Goal: Information Seeking & Learning: Learn about a topic

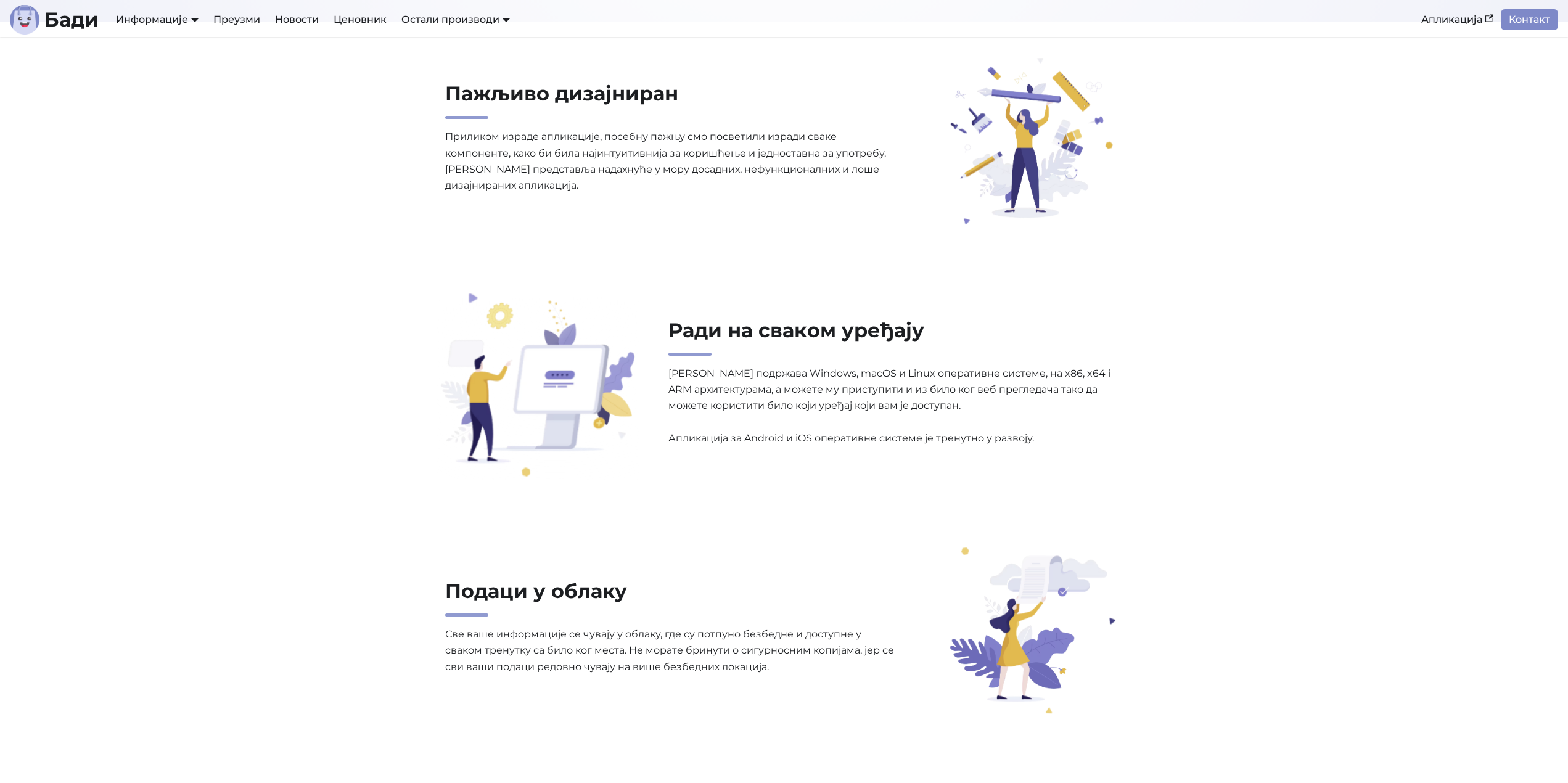
scroll to position [1109, 0]
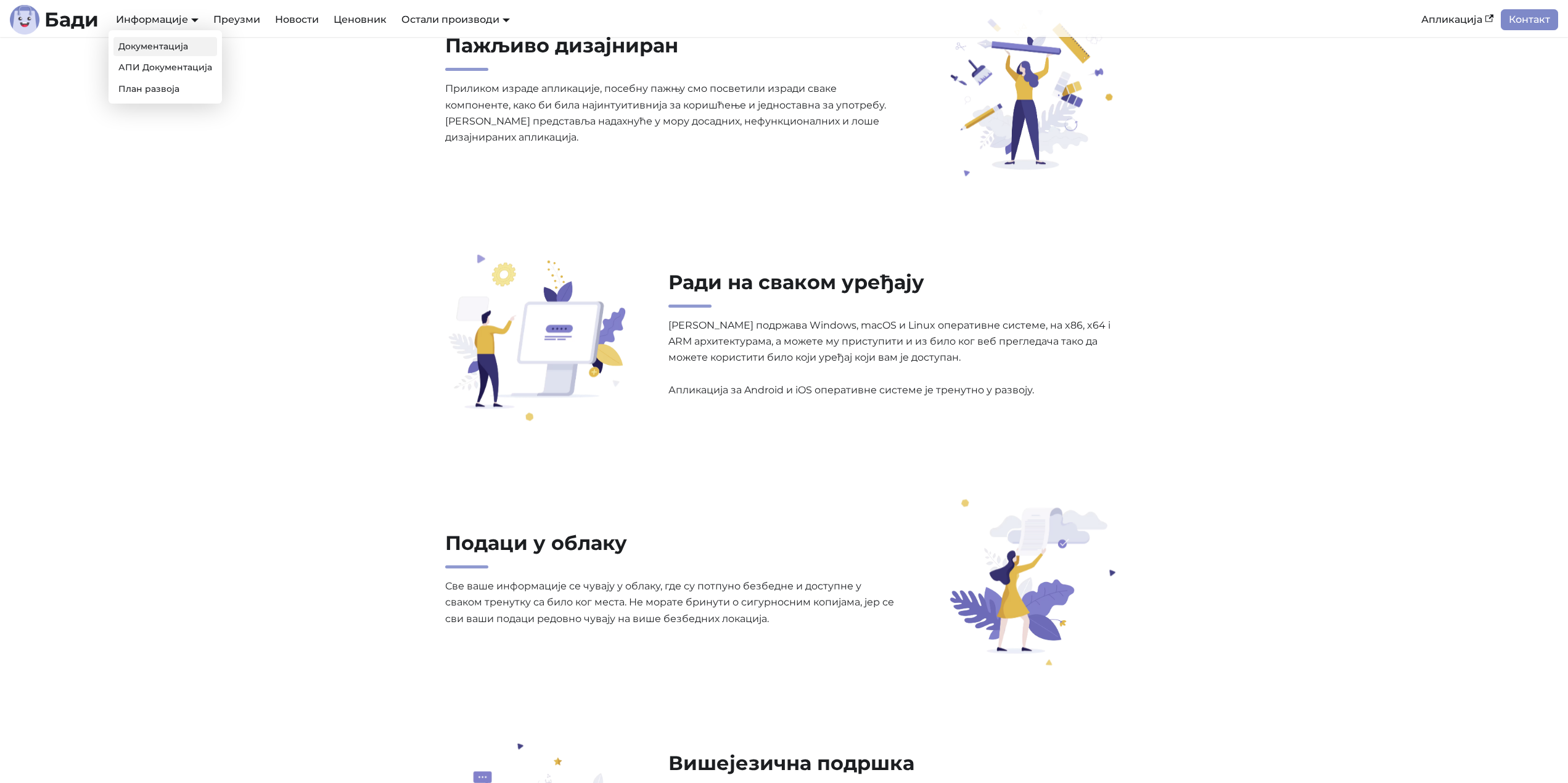
click at [172, 51] on link "Документација" at bounding box center [165, 46] width 104 height 19
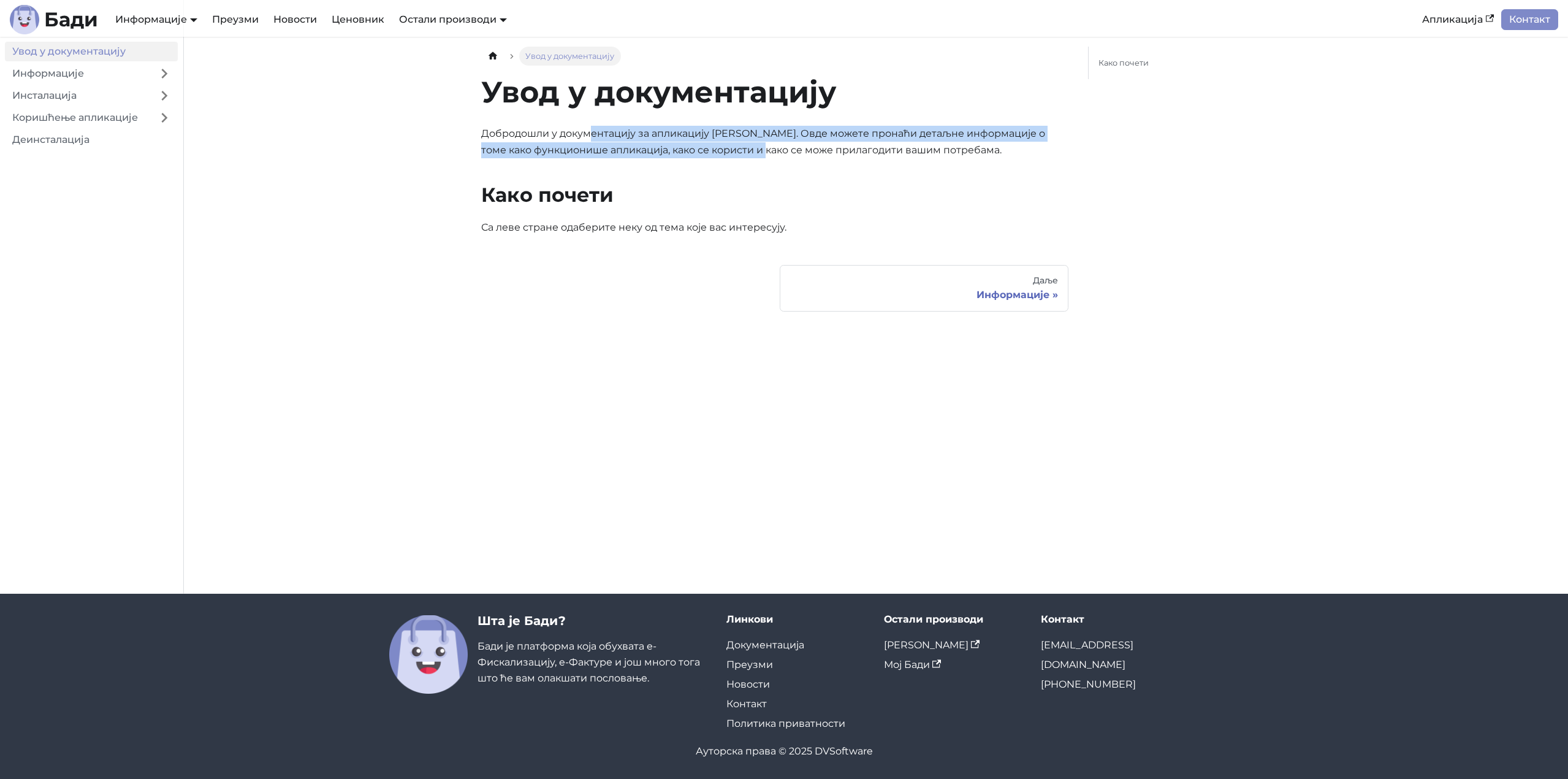
drag, startPoint x: 591, startPoint y: 136, endPoint x: 762, endPoint y: 150, distance: 171.6
click at [762, 150] on p "Добродошли у документацију за апликацију [PERSON_NAME]. Овде можете пронаћи дет…" at bounding box center [775, 142] width 587 height 33
click at [1035, 283] on div "Даље" at bounding box center [924, 281] width 268 height 11
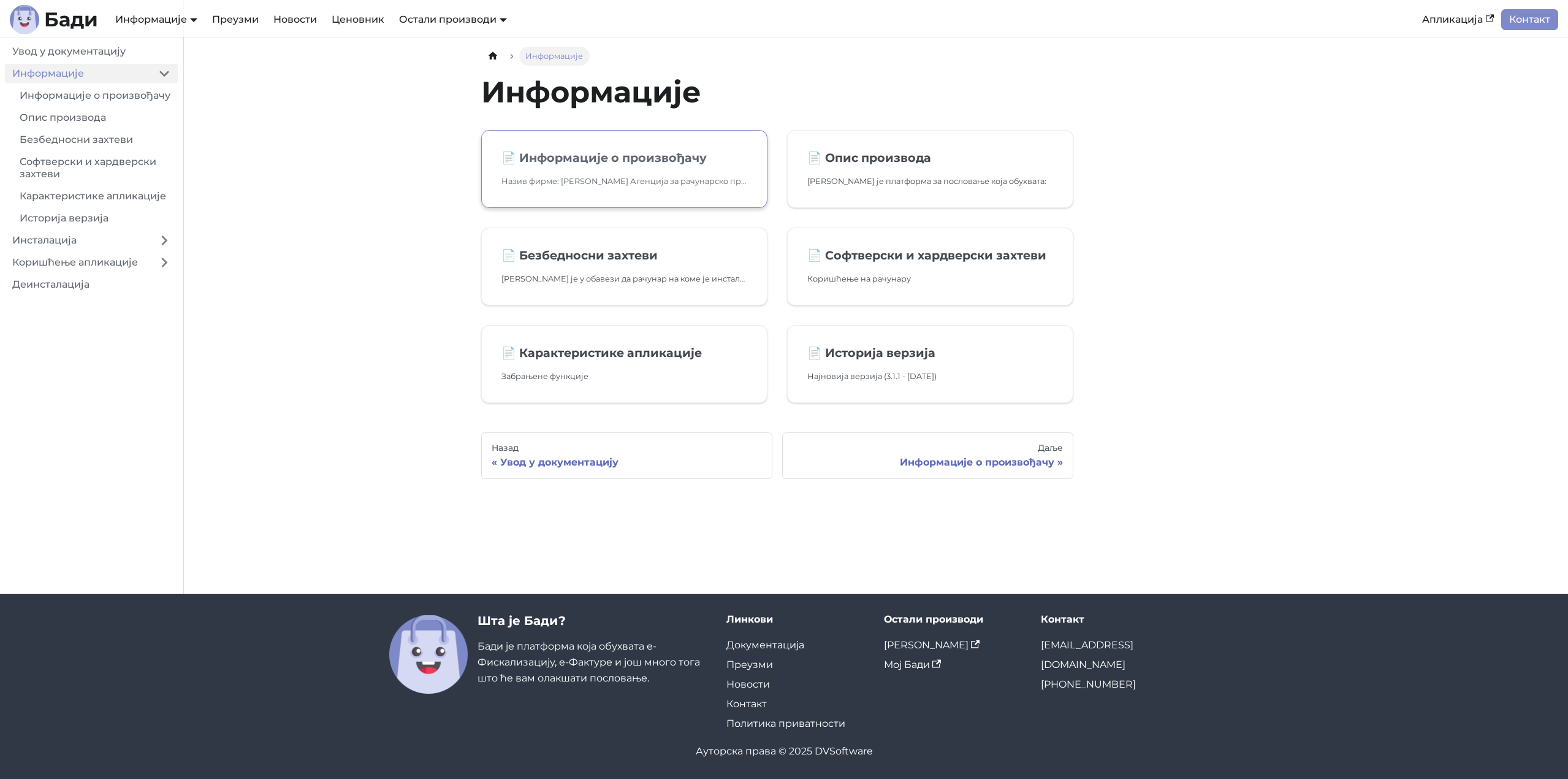
click at [625, 177] on p "Назив фирме: [PERSON_NAME] Агенција за рачунарско програмирање DVSoftware Беогр…" at bounding box center [624, 181] width 246 height 13
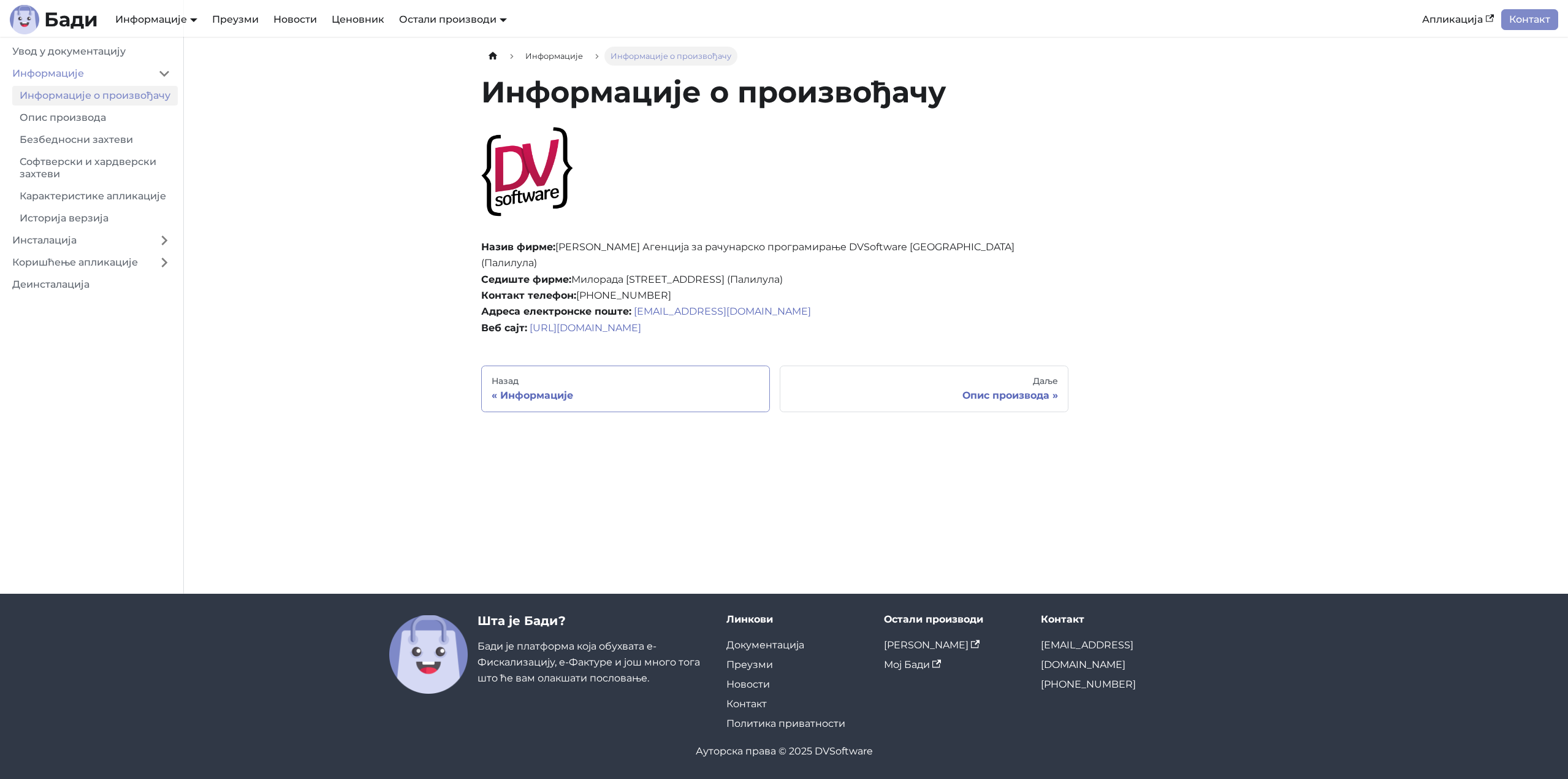
click at [548, 389] on div "Информације" at bounding box center [625, 395] width 268 height 12
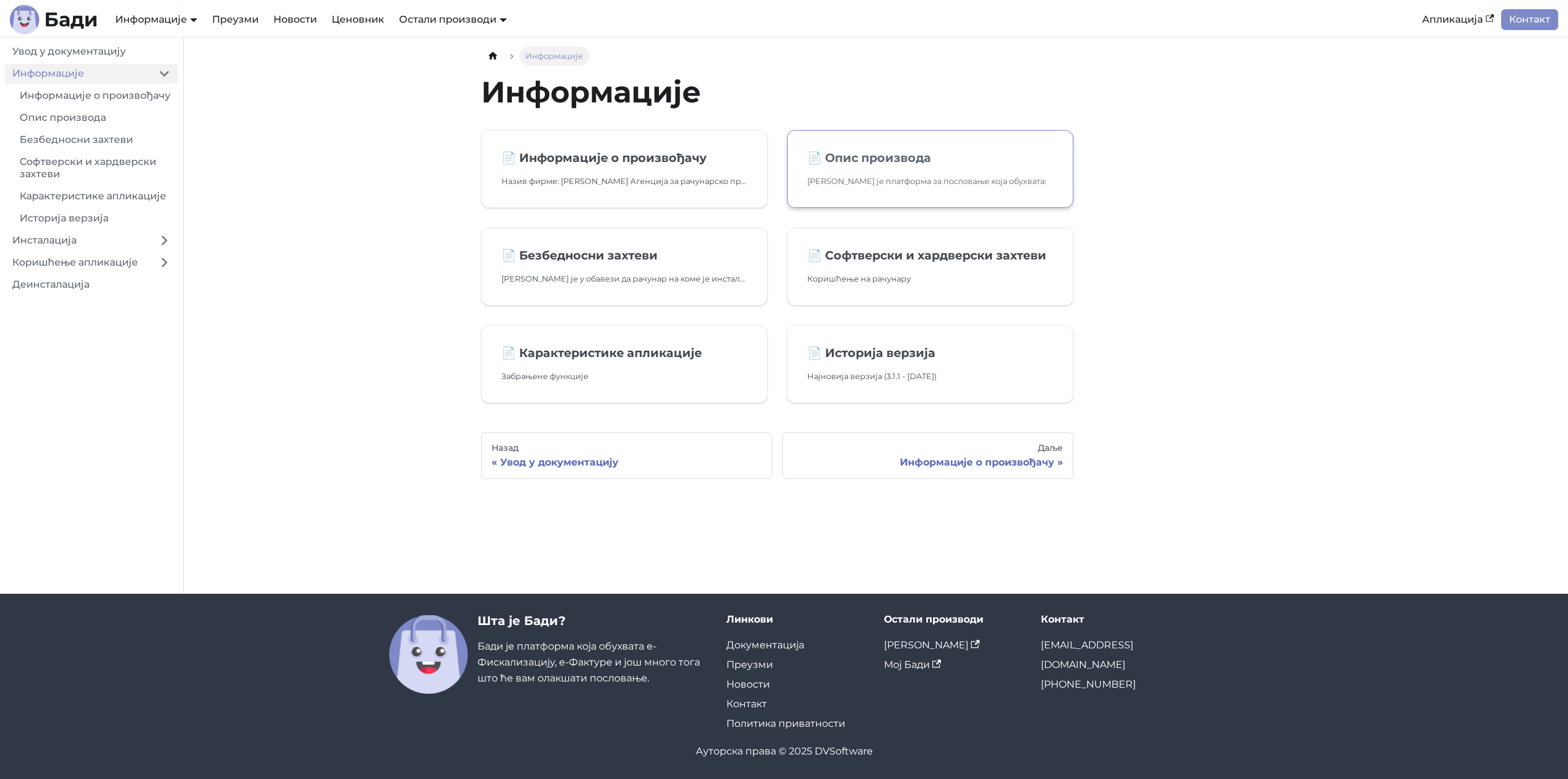
click at [923, 188] on p "[PERSON_NAME] је платформа за пословање која обухвата:" at bounding box center [930, 181] width 246 height 13
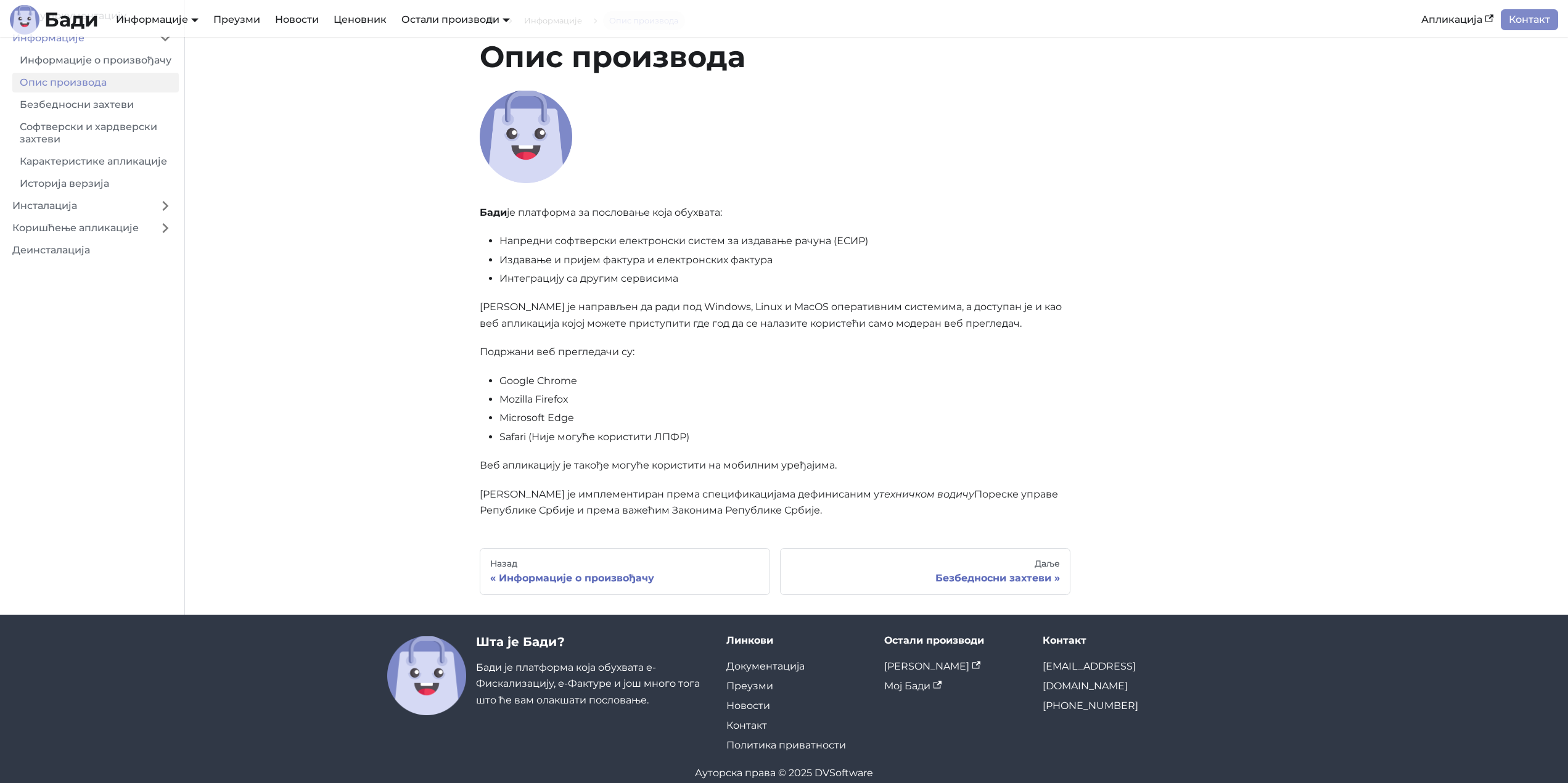
scroll to position [54, 0]
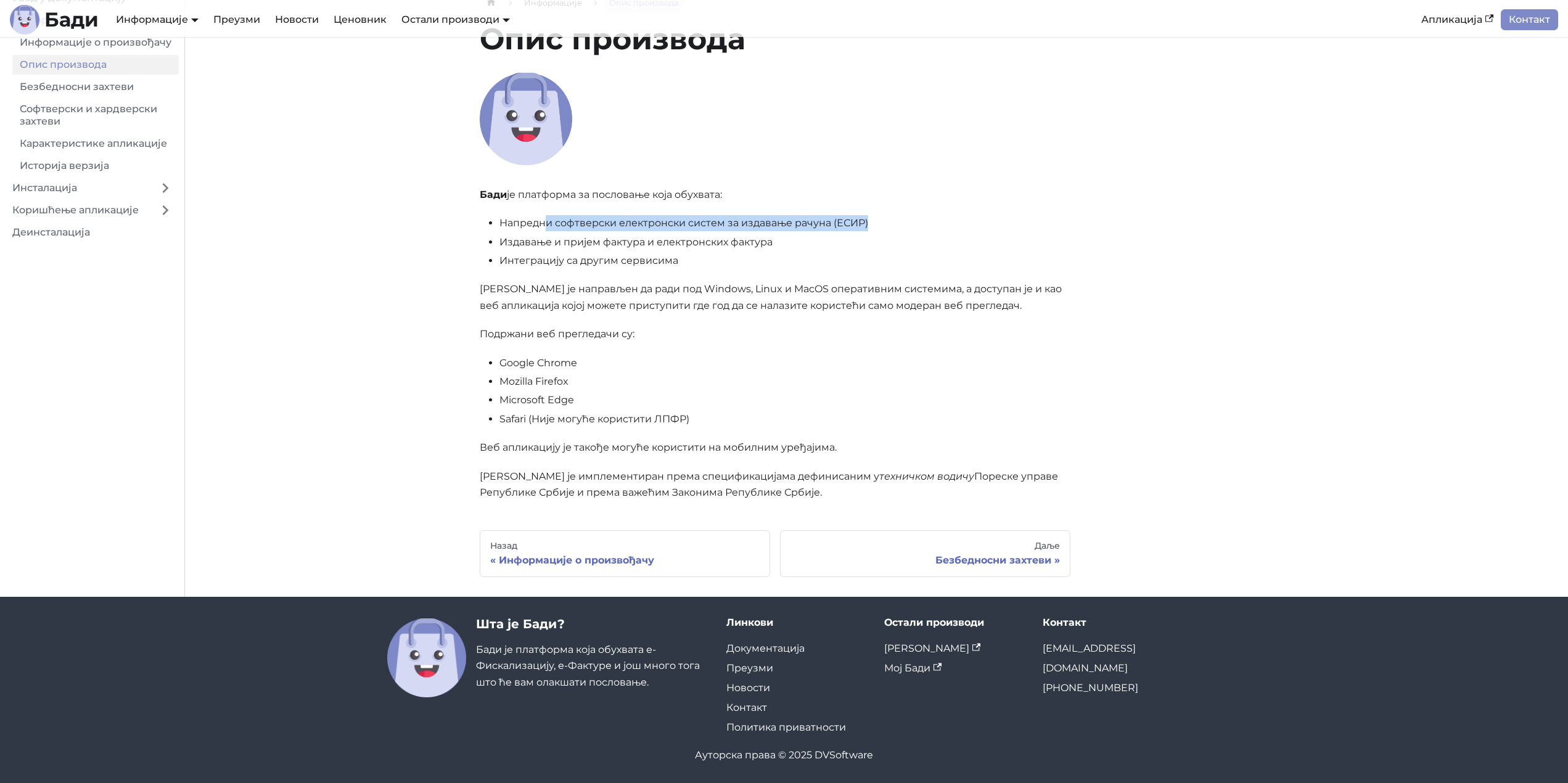
drag, startPoint x: 544, startPoint y: 223, endPoint x: 871, endPoint y: 223, distance: 327.0
click at [871, 223] on li "Напредни софтверски електронски систем за издавање рачуна (ЕСИР)" at bounding box center [785, 223] width 571 height 16
drag, startPoint x: 513, startPoint y: 233, endPoint x: 758, endPoint y: 250, distance: 245.6
click at [758, 250] on ul "Напредни софтверски електронски систем за издавање рачуна (ЕСИР) Издавање и при…" at bounding box center [775, 242] width 591 height 54
drag, startPoint x: 493, startPoint y: 254, endPoint x: 713, endPoint y: 258, distance: 220.0
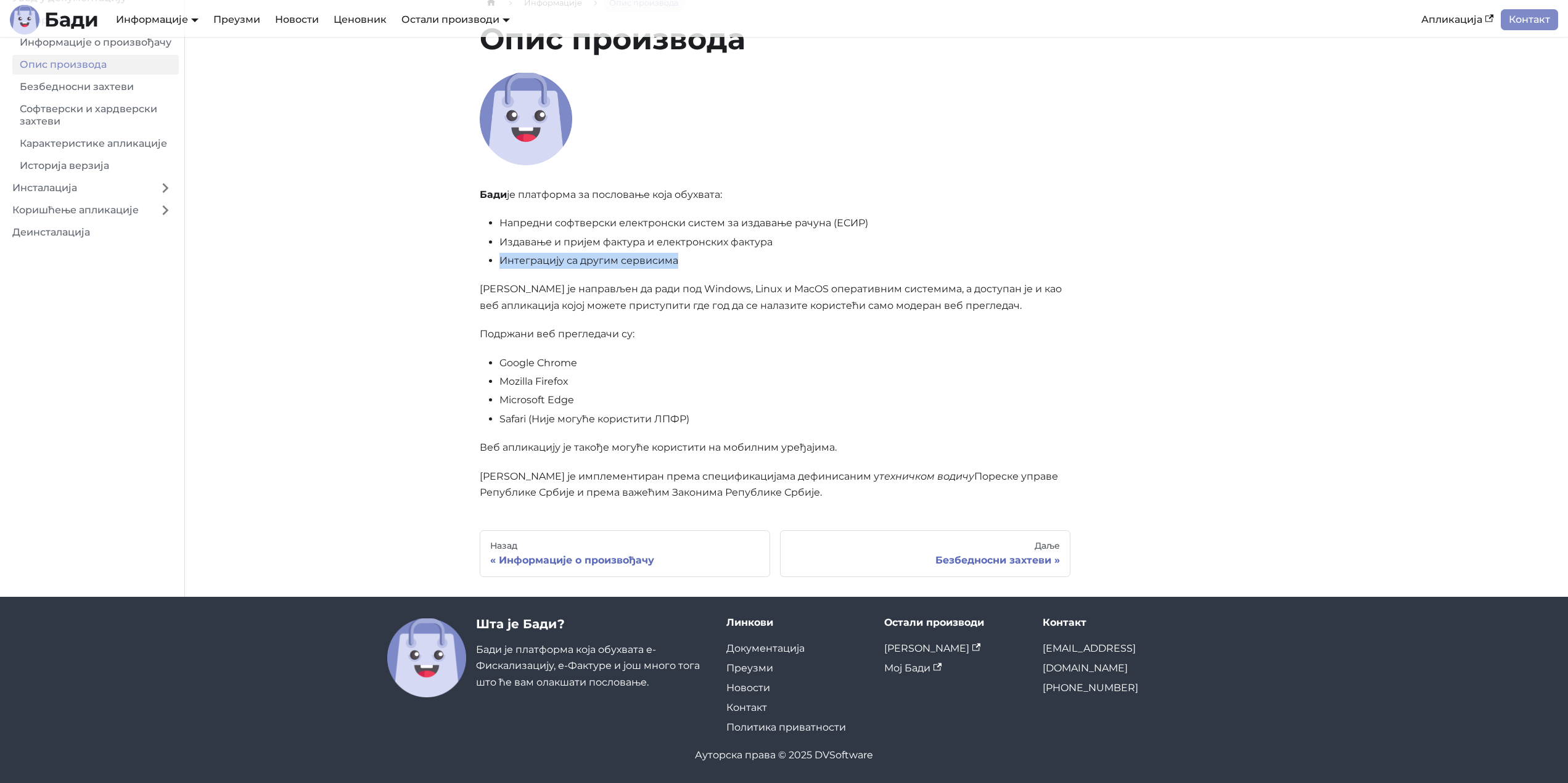
click at [713, 256] on ul "Напредни софтверски електронски систем за издавање рачуна (ЕСИР) Издавање и при…" at bounding box center [775, 242] width 591 height 54
drag, startPoint x: 601, startPoint y: 330, endPoint x: 581, endPoint y: 333, distance: 20.2
click at [600, 330] on p "Подржани веб прегледачи су:" at bounding box center [775, 333] width 591 height 16
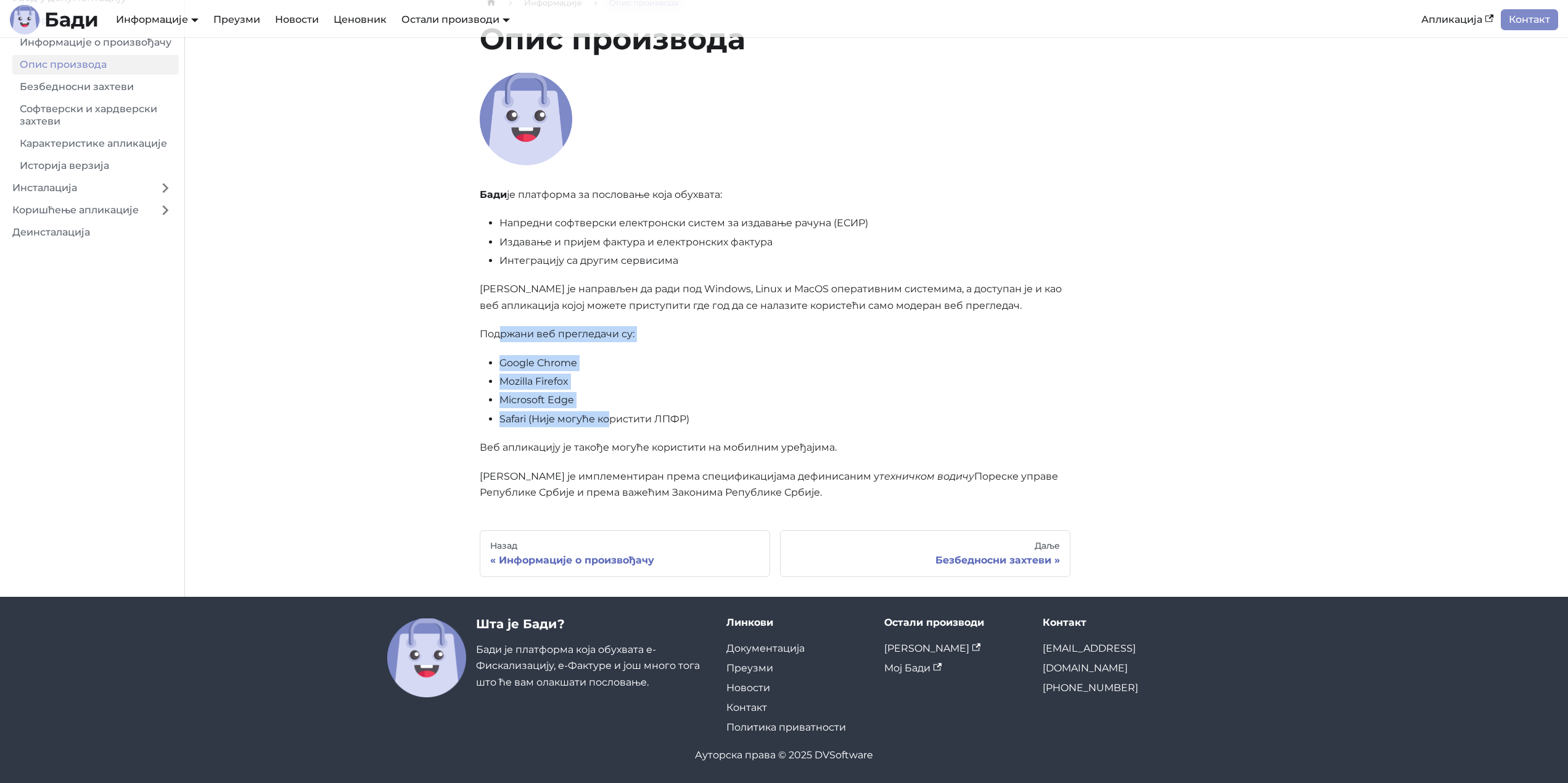
drag, startPoint x: 511, startPoint y: 368, endPoint x: 650, endPoint y: 411, distance: 145.5
click at [645, 414] on div "Опис производа [PERSON_NAME] је платформа за пословање која обухвата: Напредни …" at bounding box center [775, 260] width 591 height 480
drag, startPoint x: 511, startPoint y: 178, endPoint x: 214, endPoint y: 49, distance: 323.8
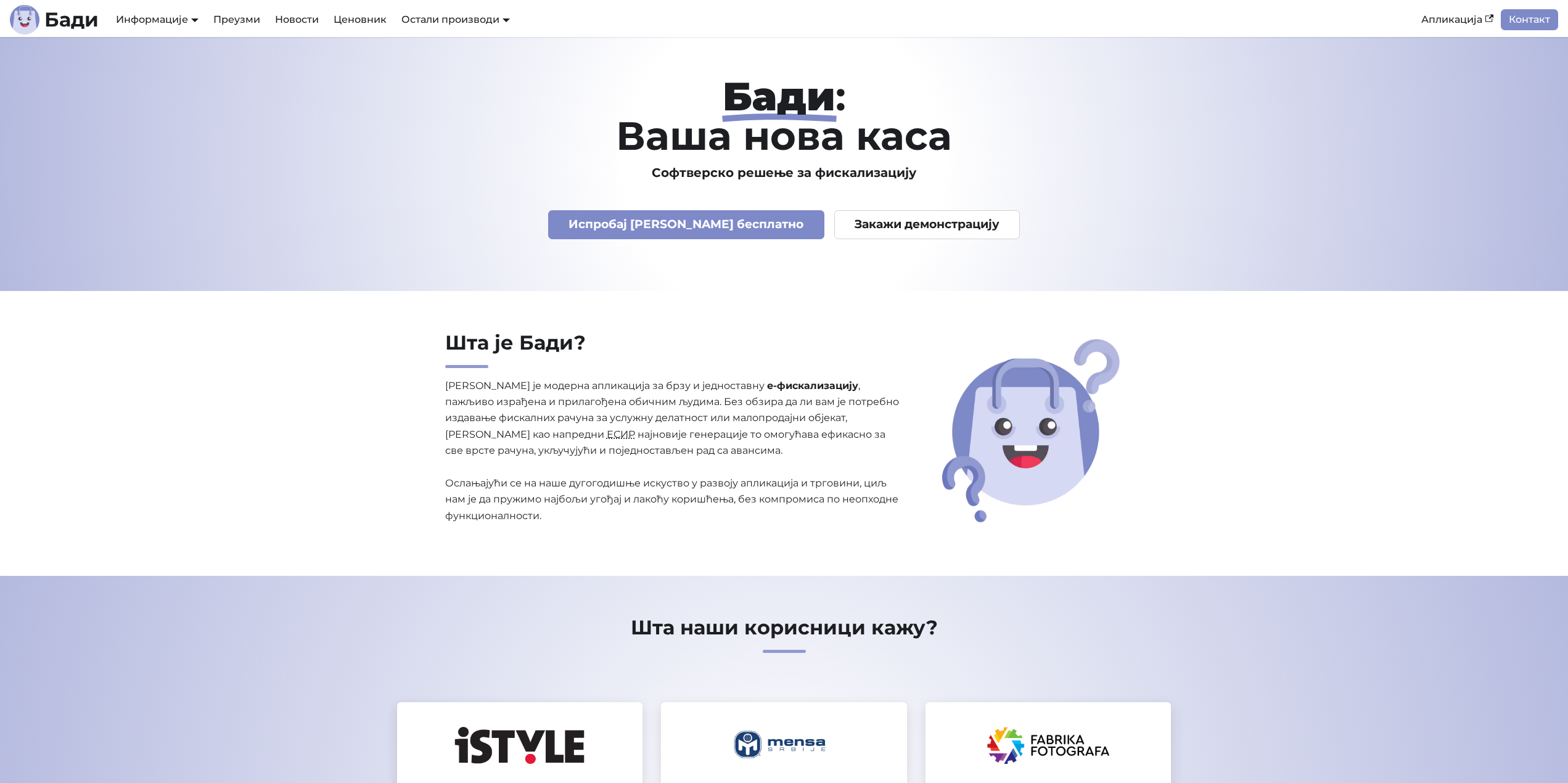
drag, startPoint x: 256, startPoint y: 125, endPoint x: 291, endPoint y: 76, distance: 60.2
